Goal: Transaction & Acquisition: Book appointment/travel/reservation

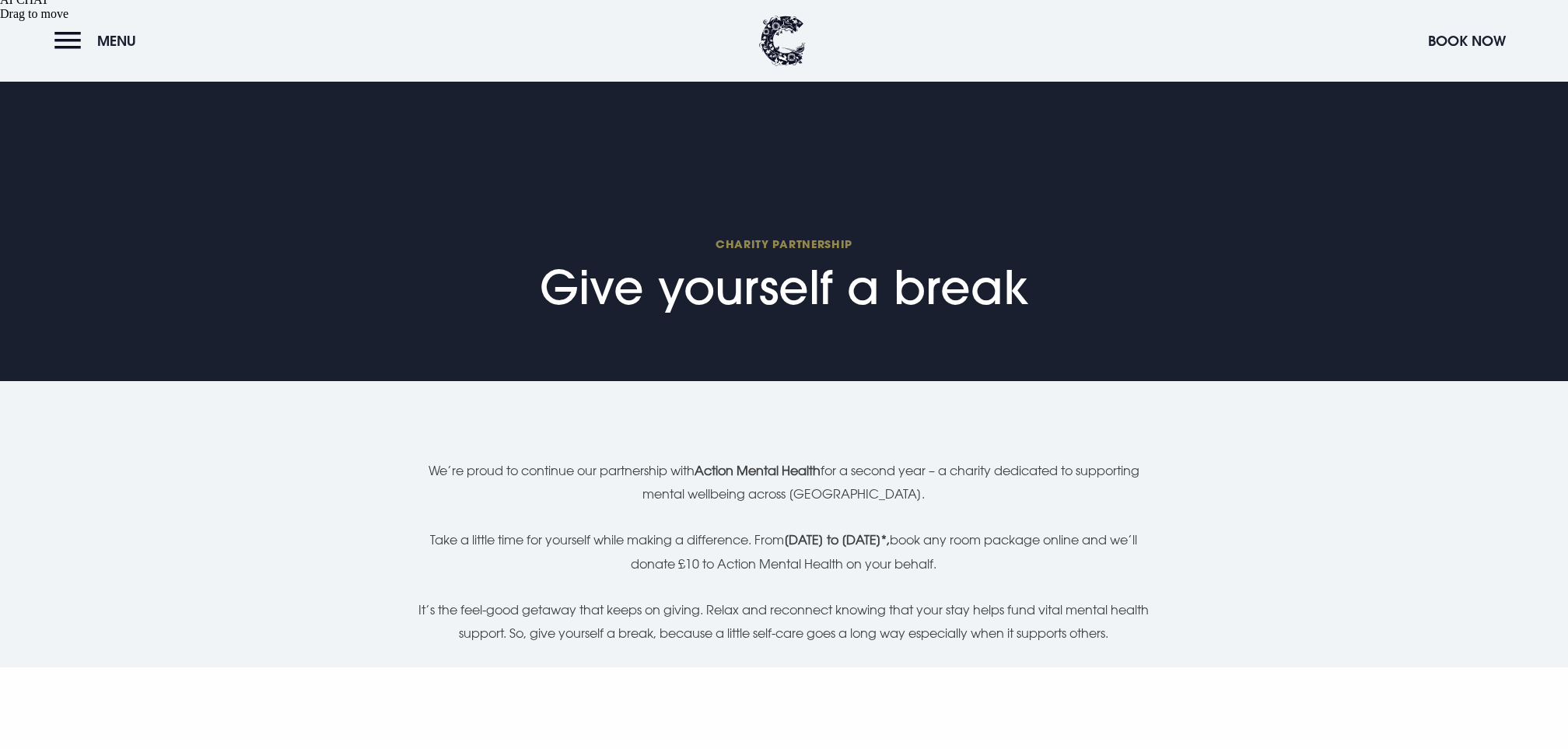
scroll to position [518, 0]
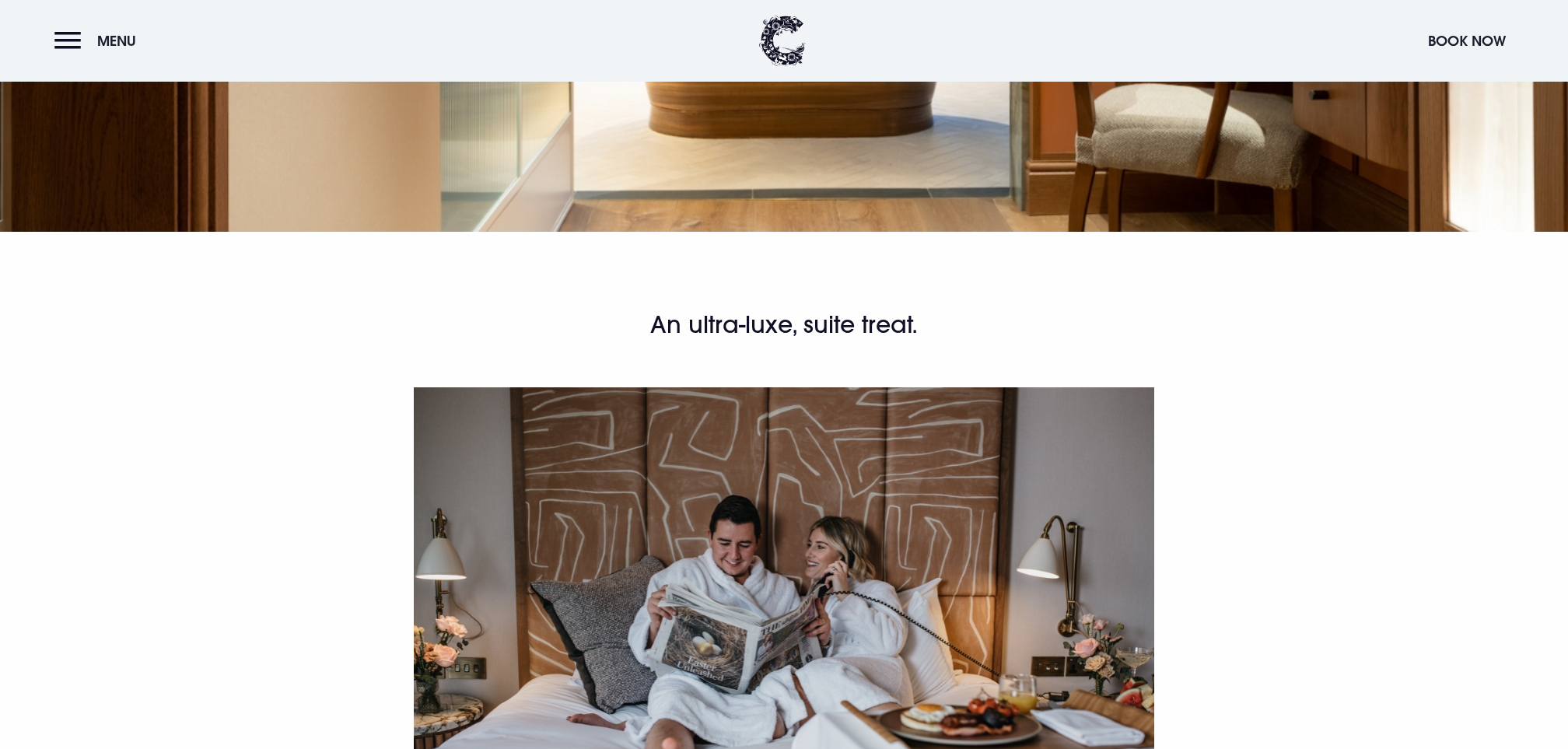
scroll to position [1093, 0]
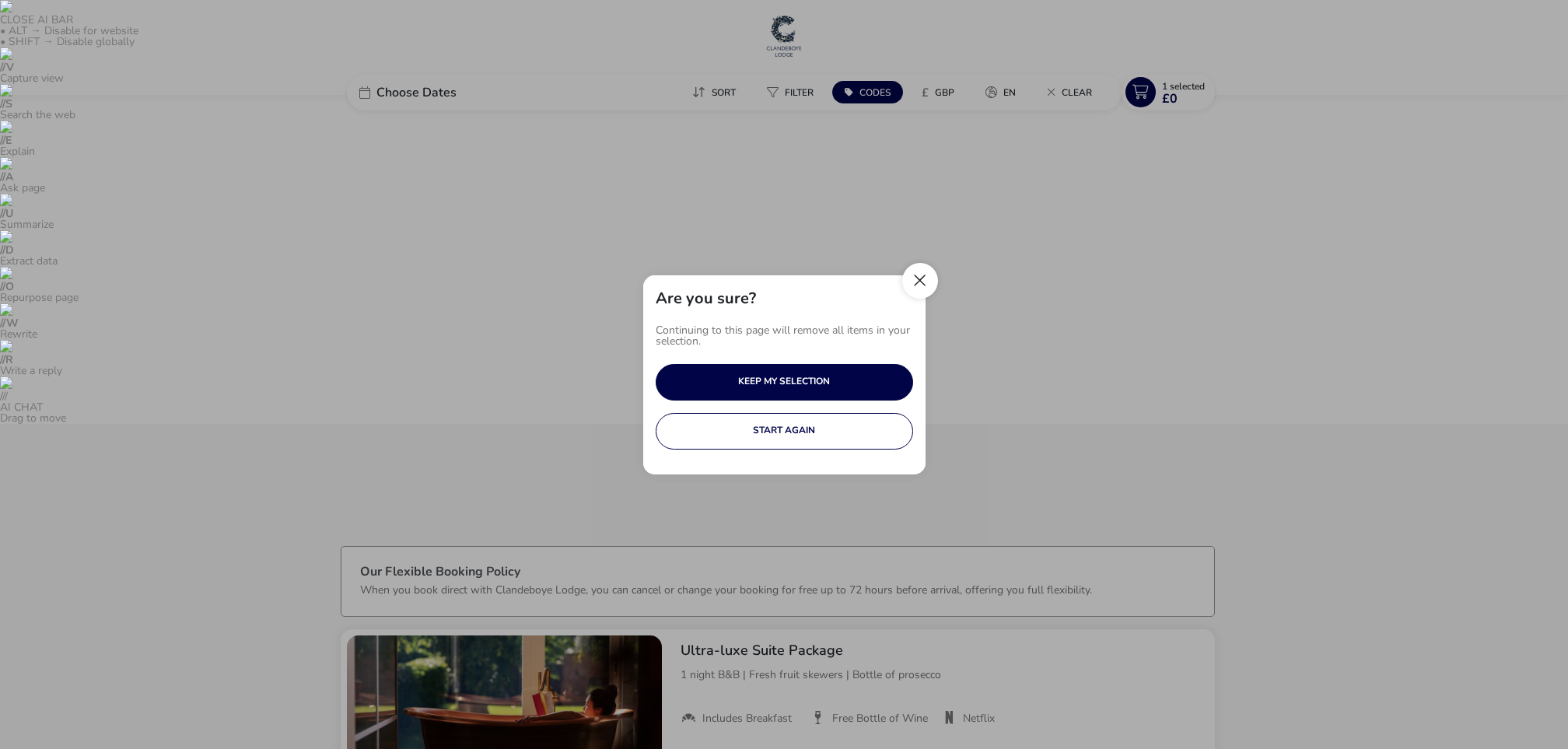
click at [924, 280] on button "Close" at bounding box center [920, 281] width 36 height 36
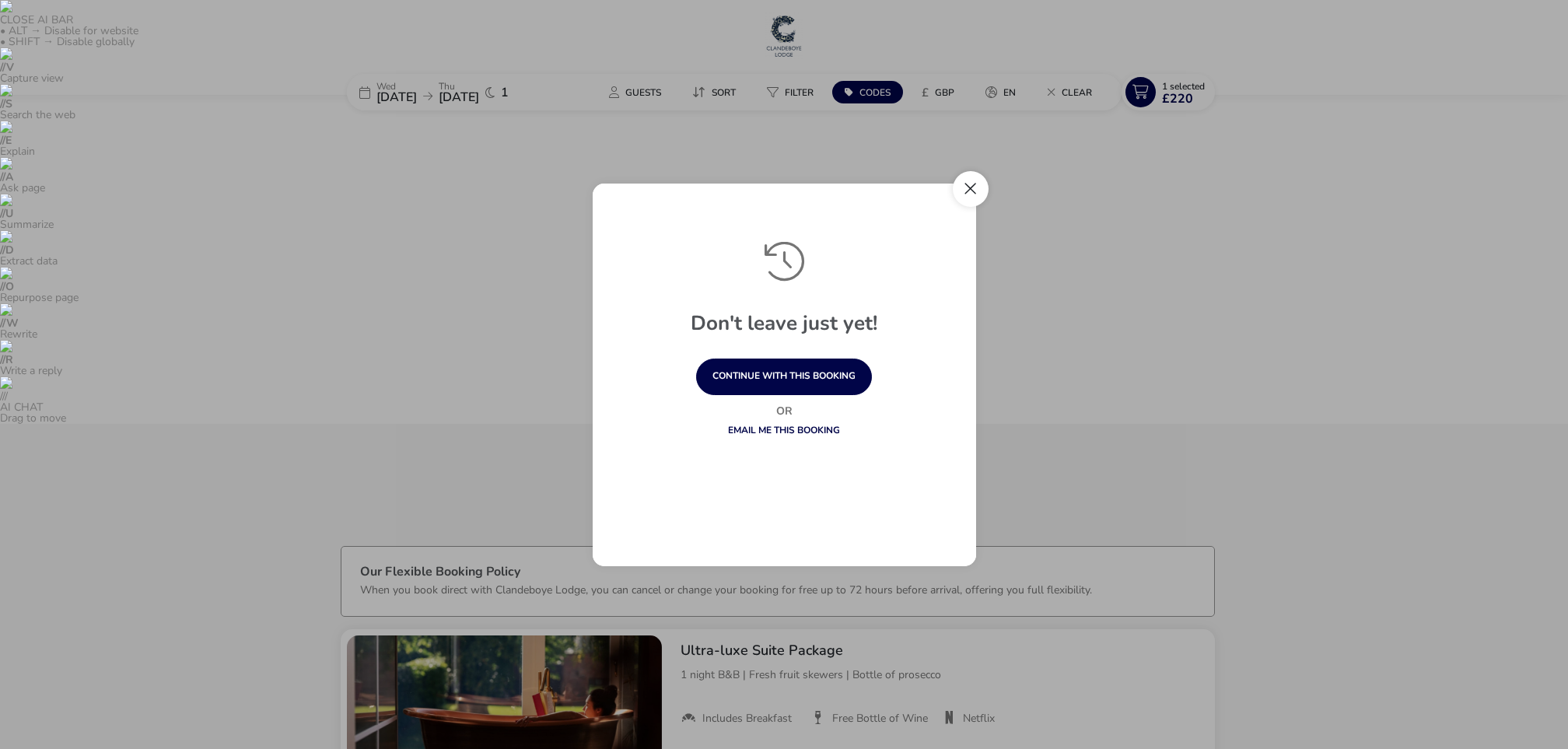
click at [974, 198] on button "Close" at bounding box center [970, 189] width 36 height 36
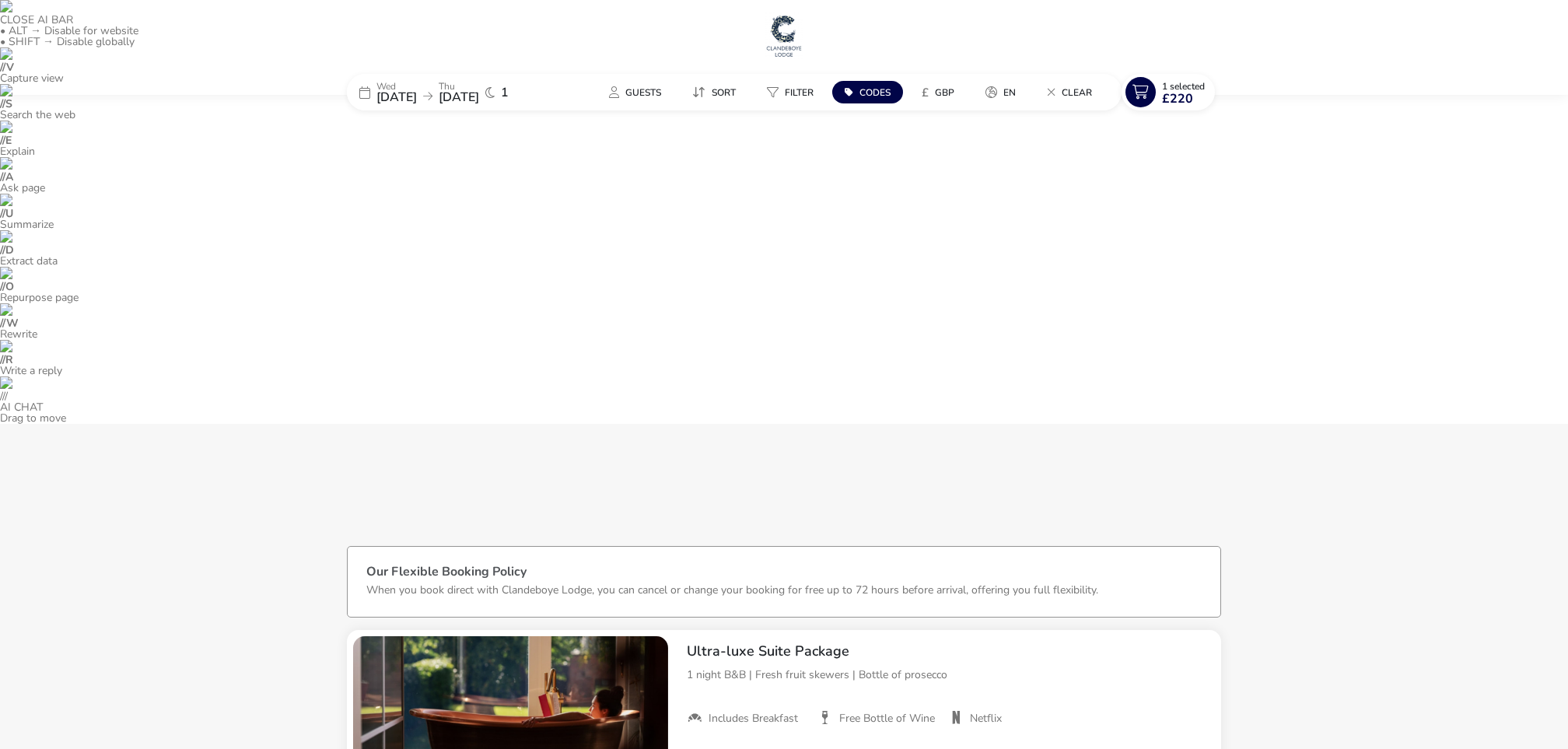
scroll to position [6, 0]
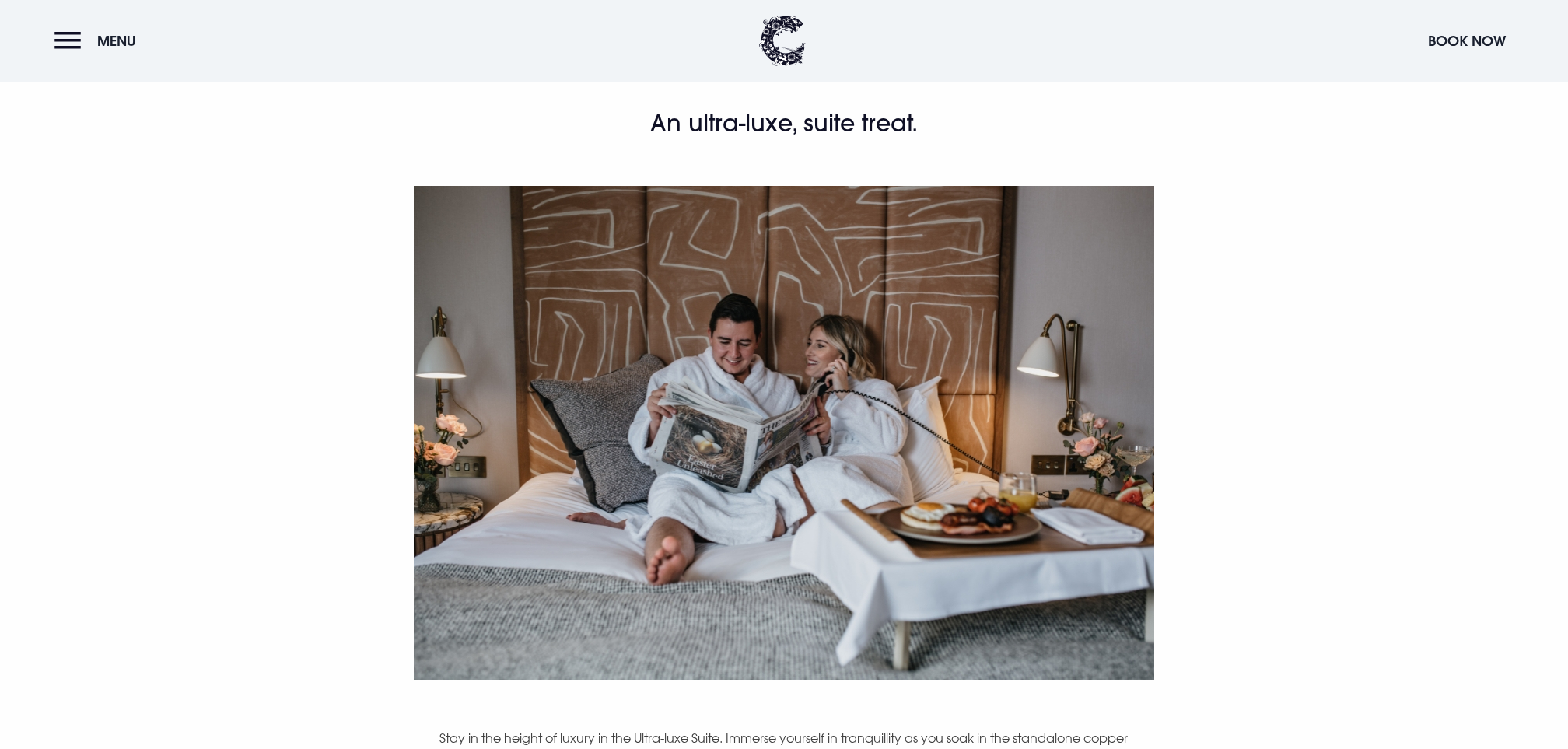
scroll to position [1193, 0]
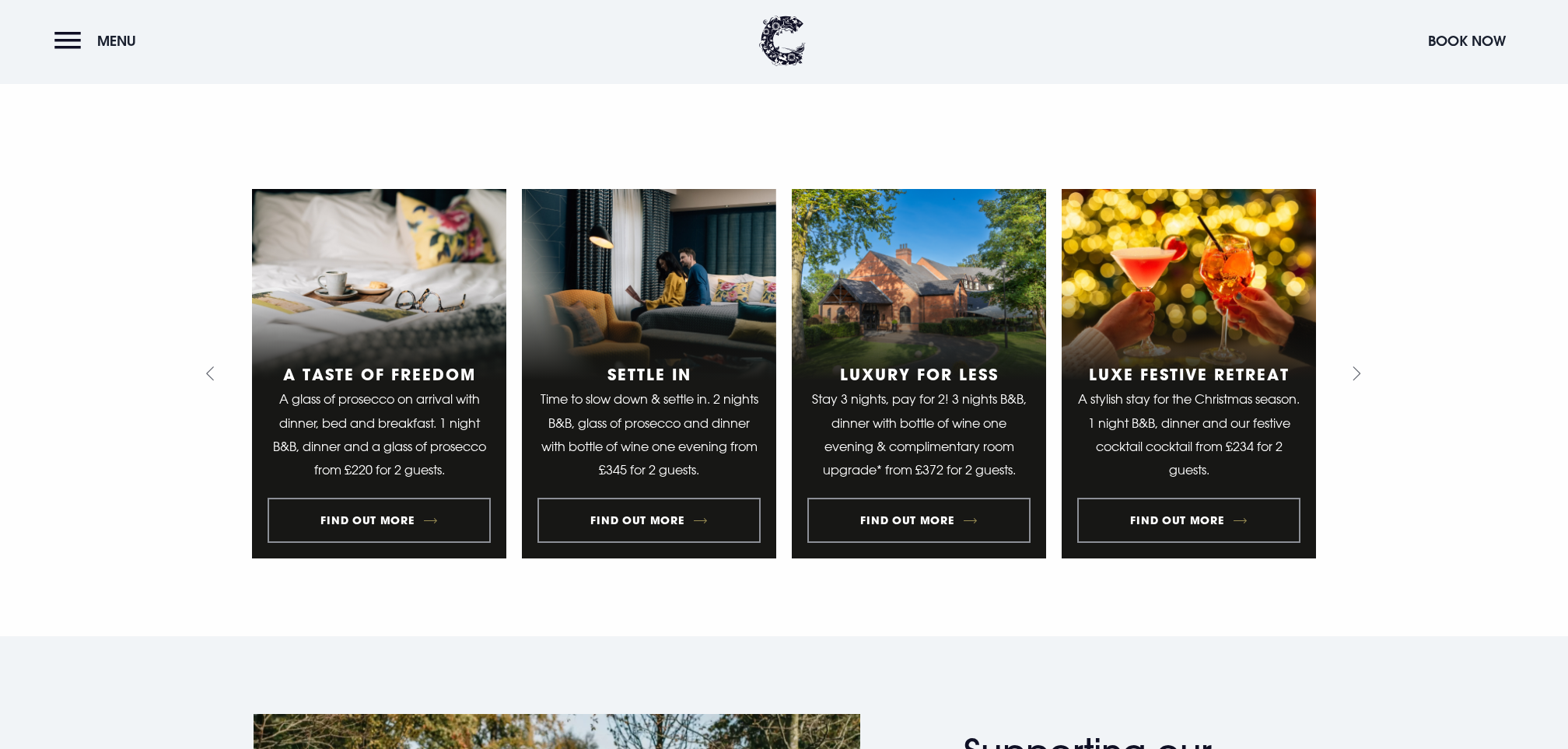
scroll to position [1074, 0]
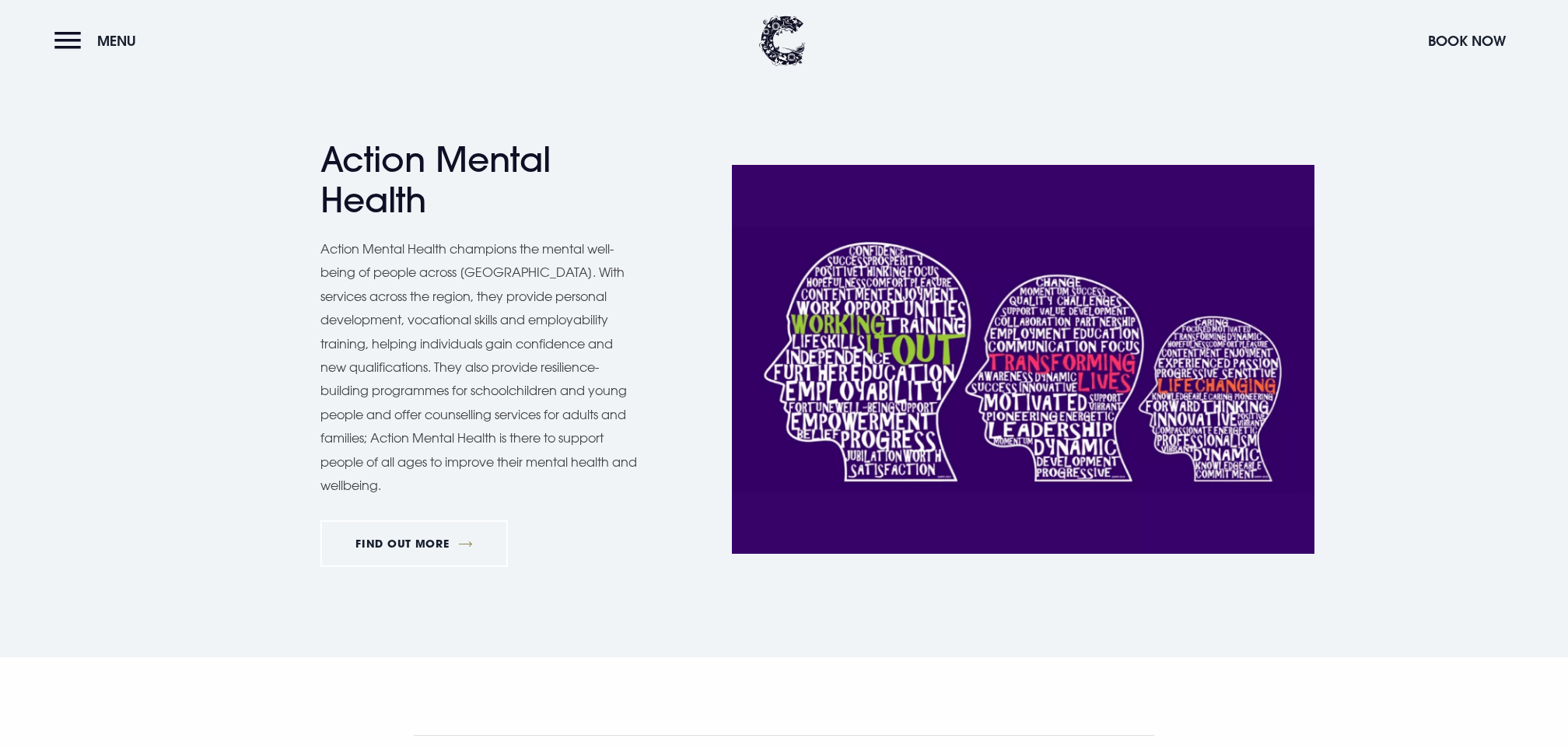
scroll to position [2260, 0]
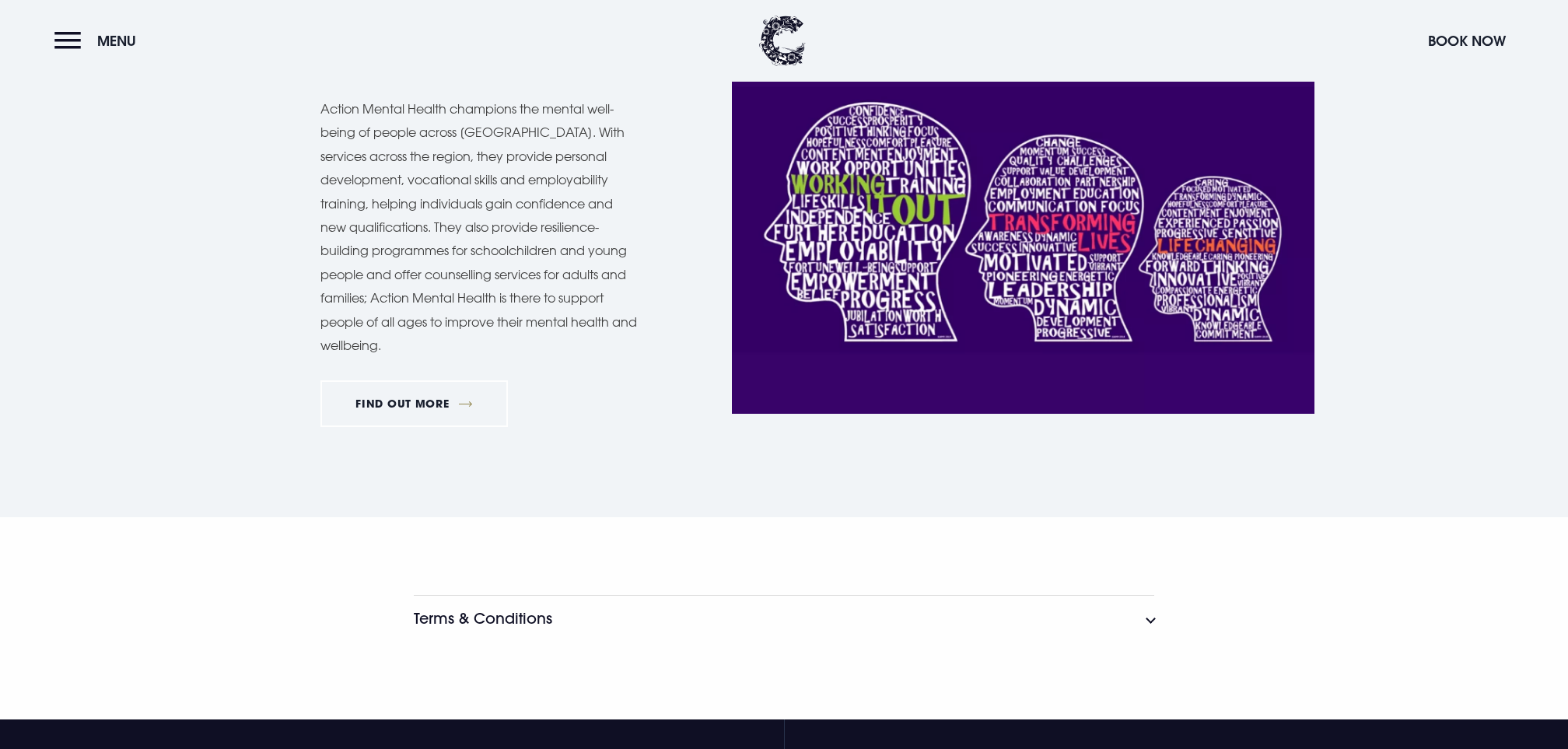
click at [723, 595] on button "Terms & Conditions" at bounding box center [784, 618] width 740 height 47
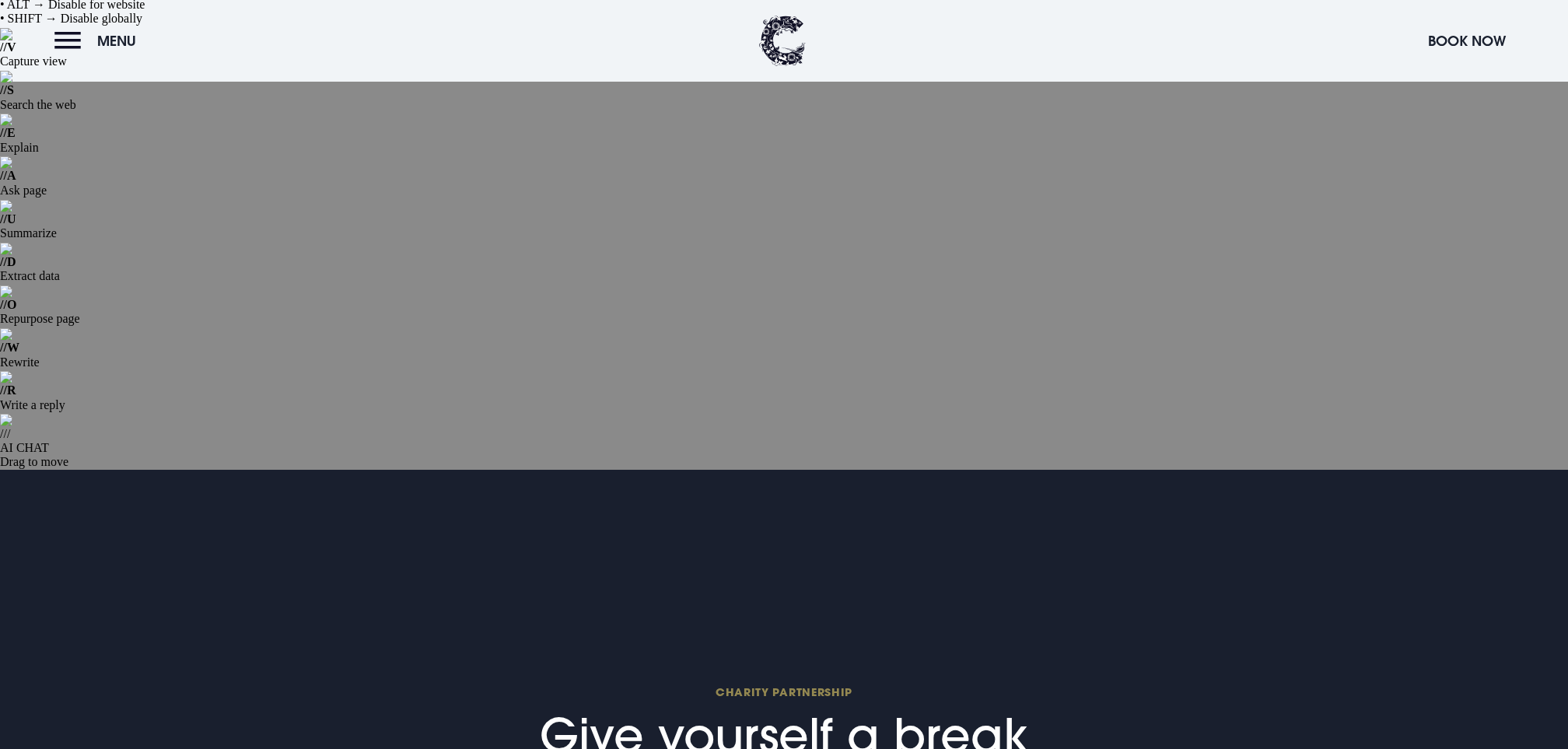
scroll to position [0, 0]
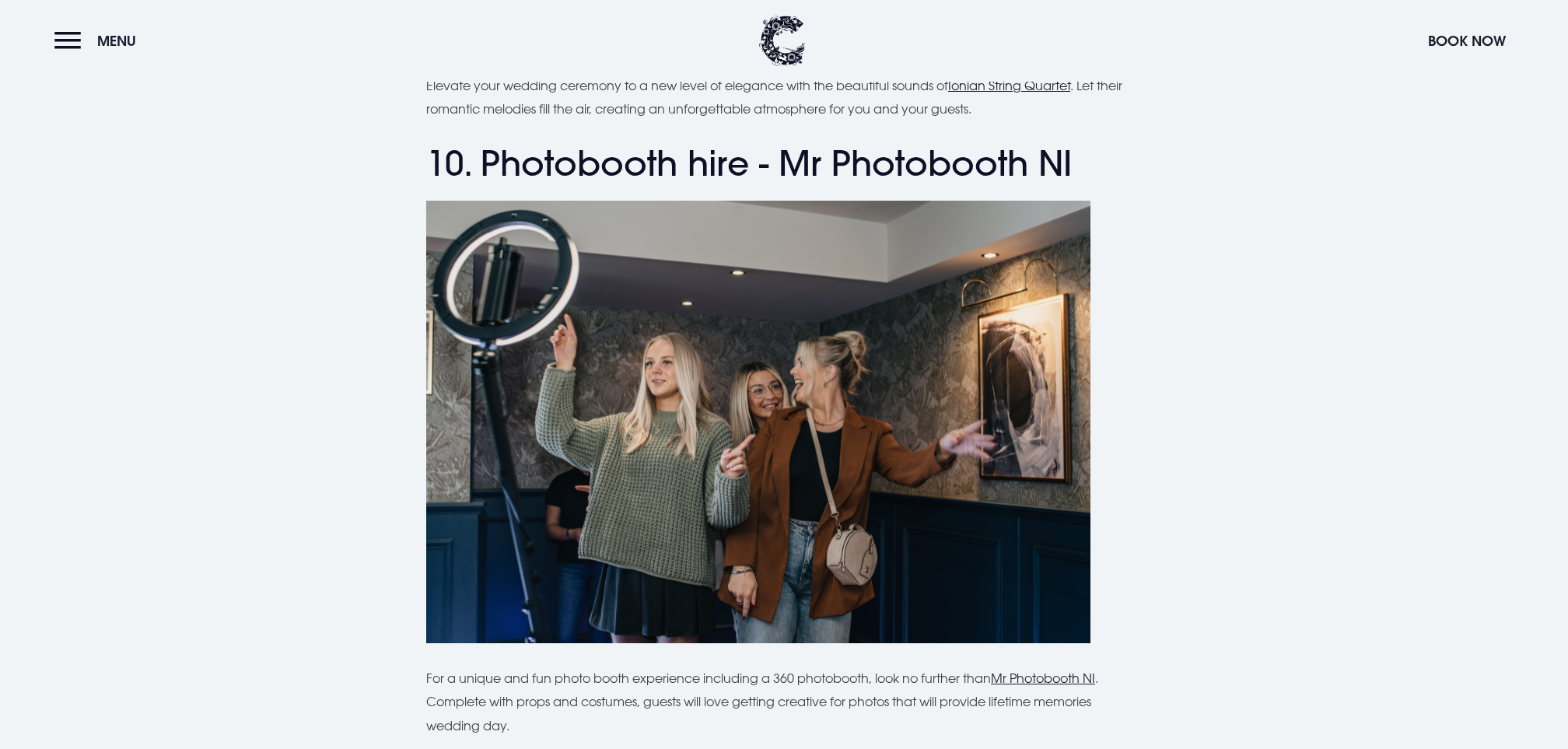
scroll to position [6616, 0]
